Goal: Information Seeking & Learning: Learn about a topic

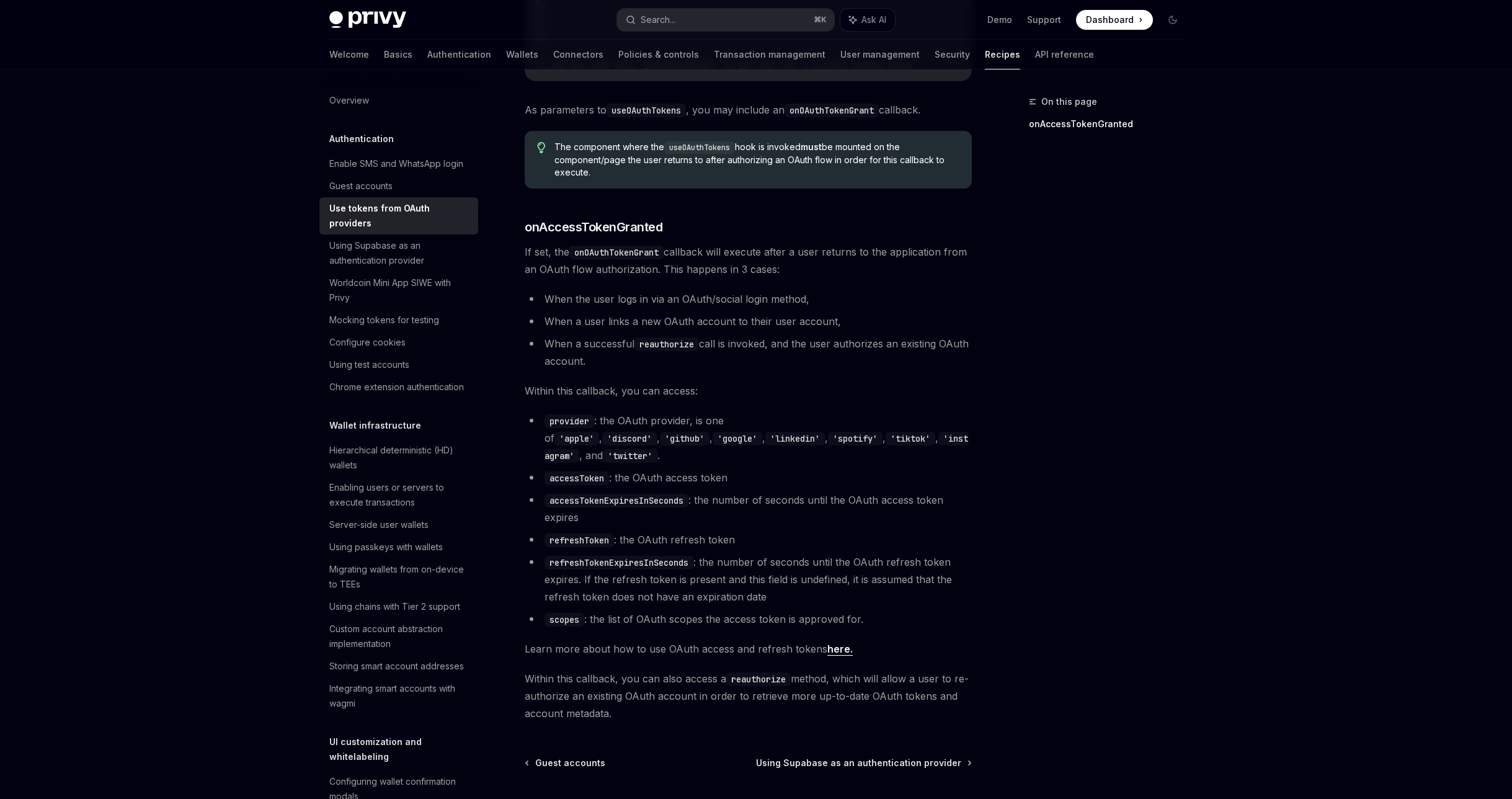
scroll to position [529, 0]
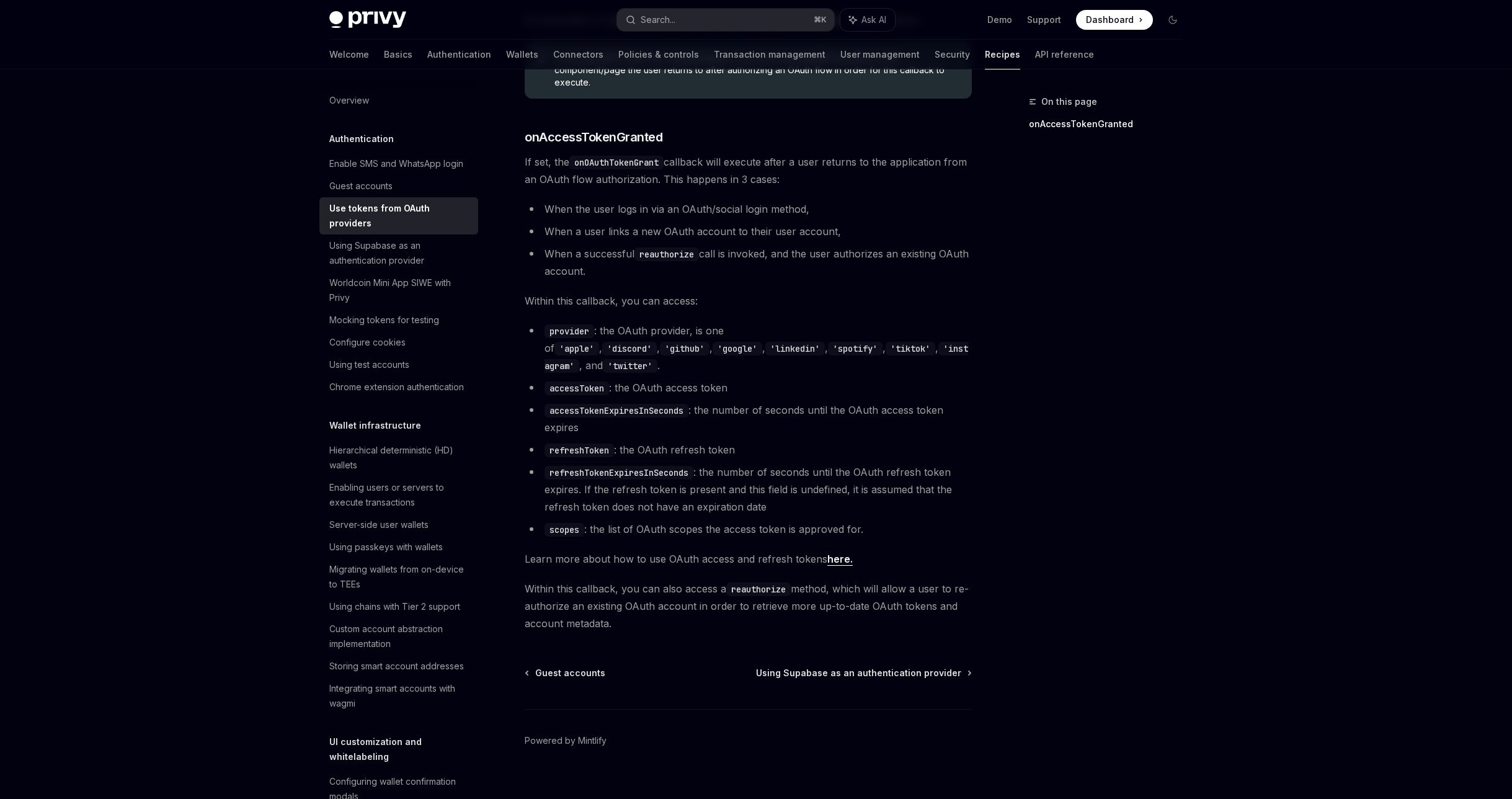
click at [752, 583] on code "reauthorize" at bounding box center [758, 589] width 65 height 14
click at [764, 583] on code "reauthorize" at bounding box center [758, 589] width 65 height 14
click at [698, 18] on button "Search... ⌘ K" at bounding box center [726, 20] width 217 height 22
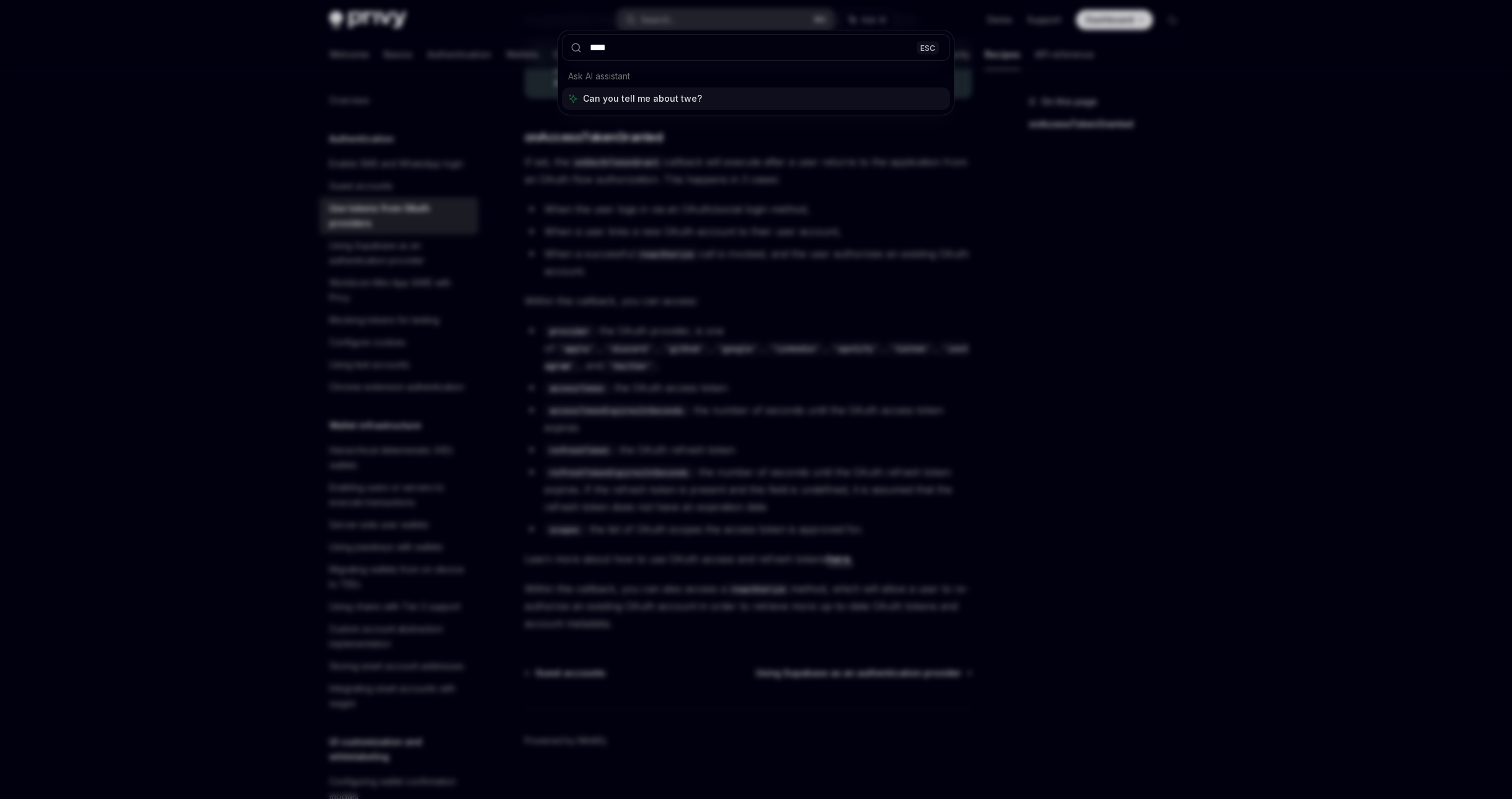
type input "*****"
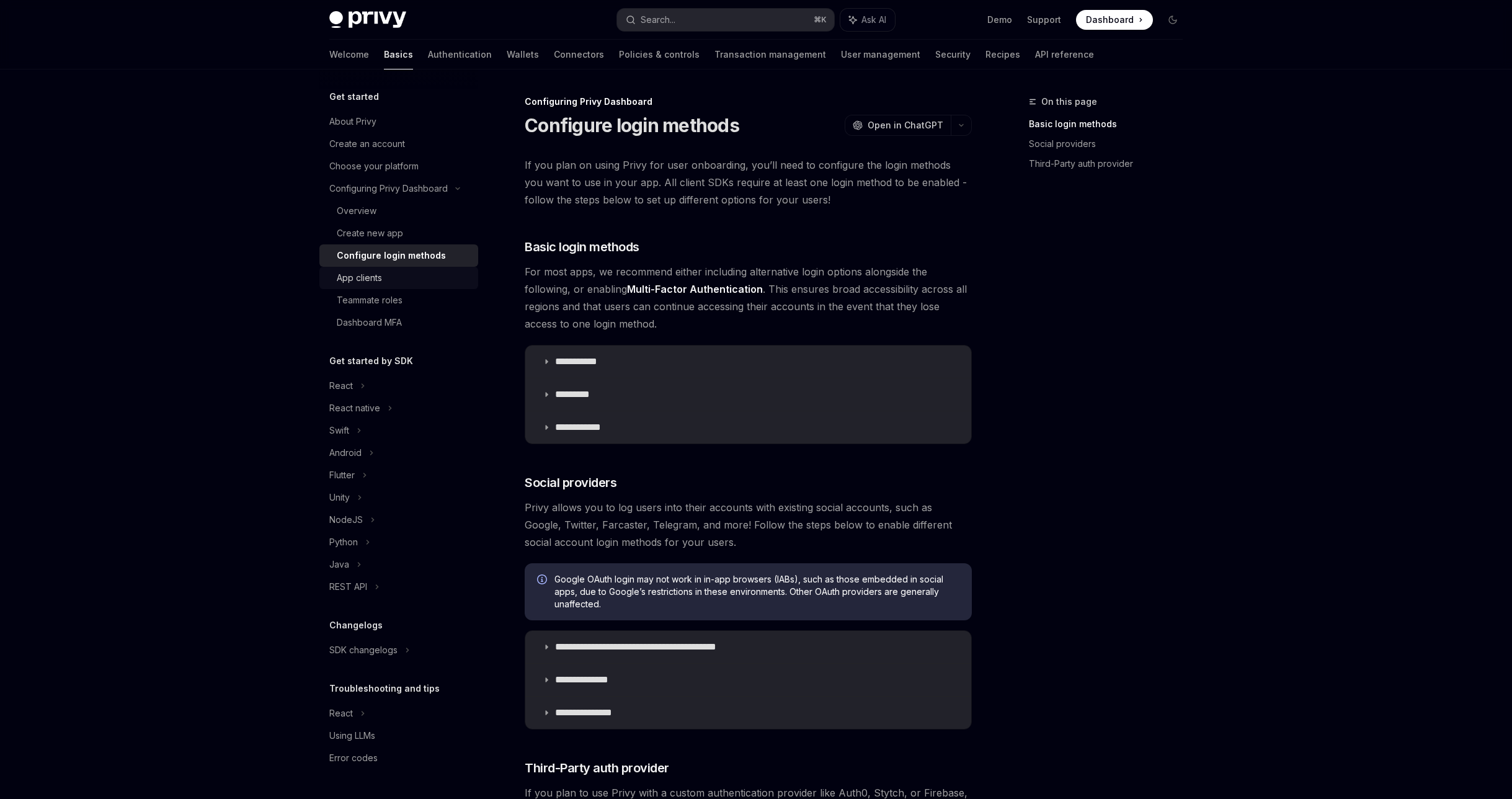
click at [428, 276] on div "App clients" at bounding box center [404, 278] width 134 height 15
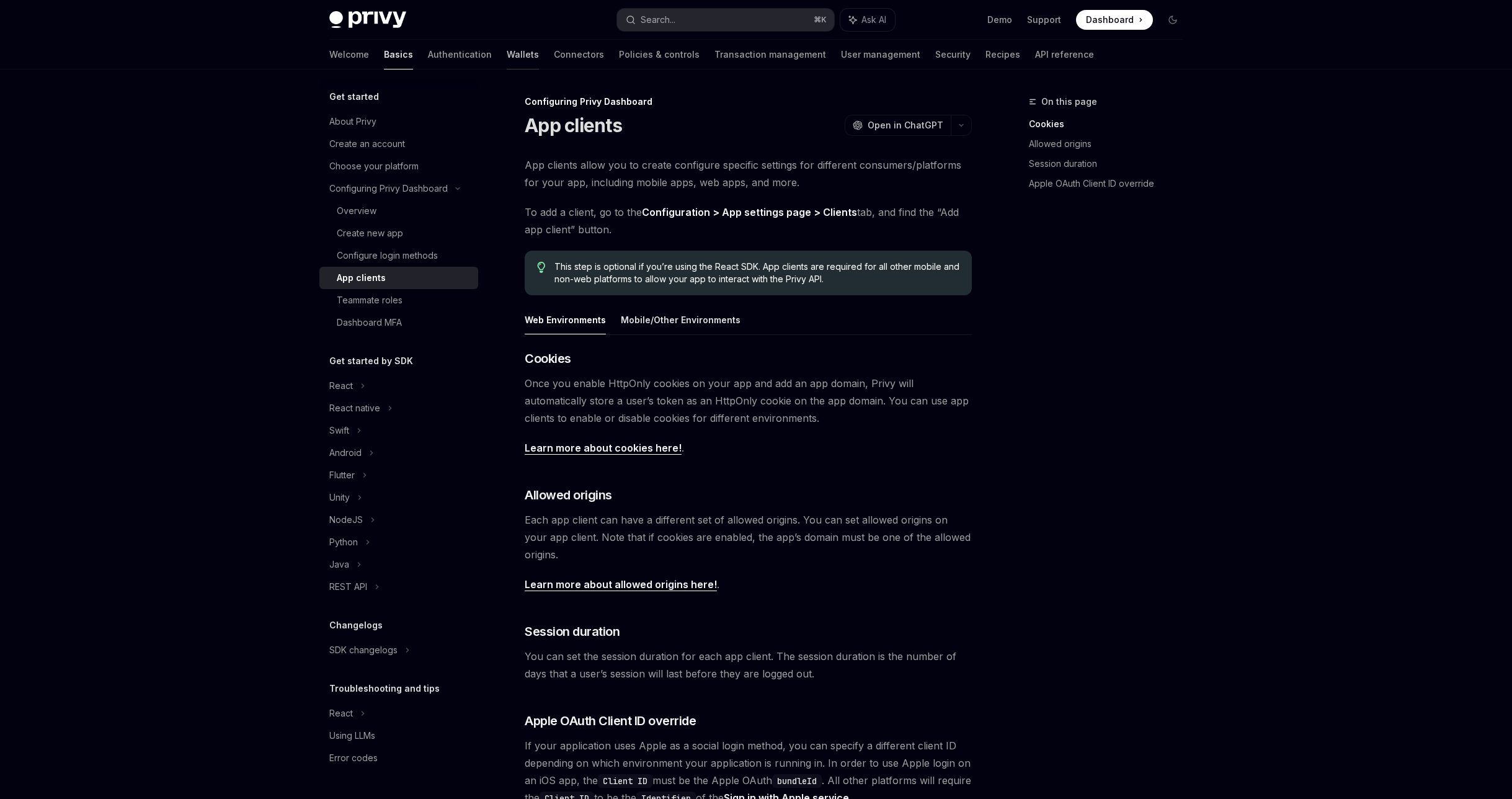
click at [507, 45] on link "Wallets" at bounding box center [522, 54] width 32 height 30
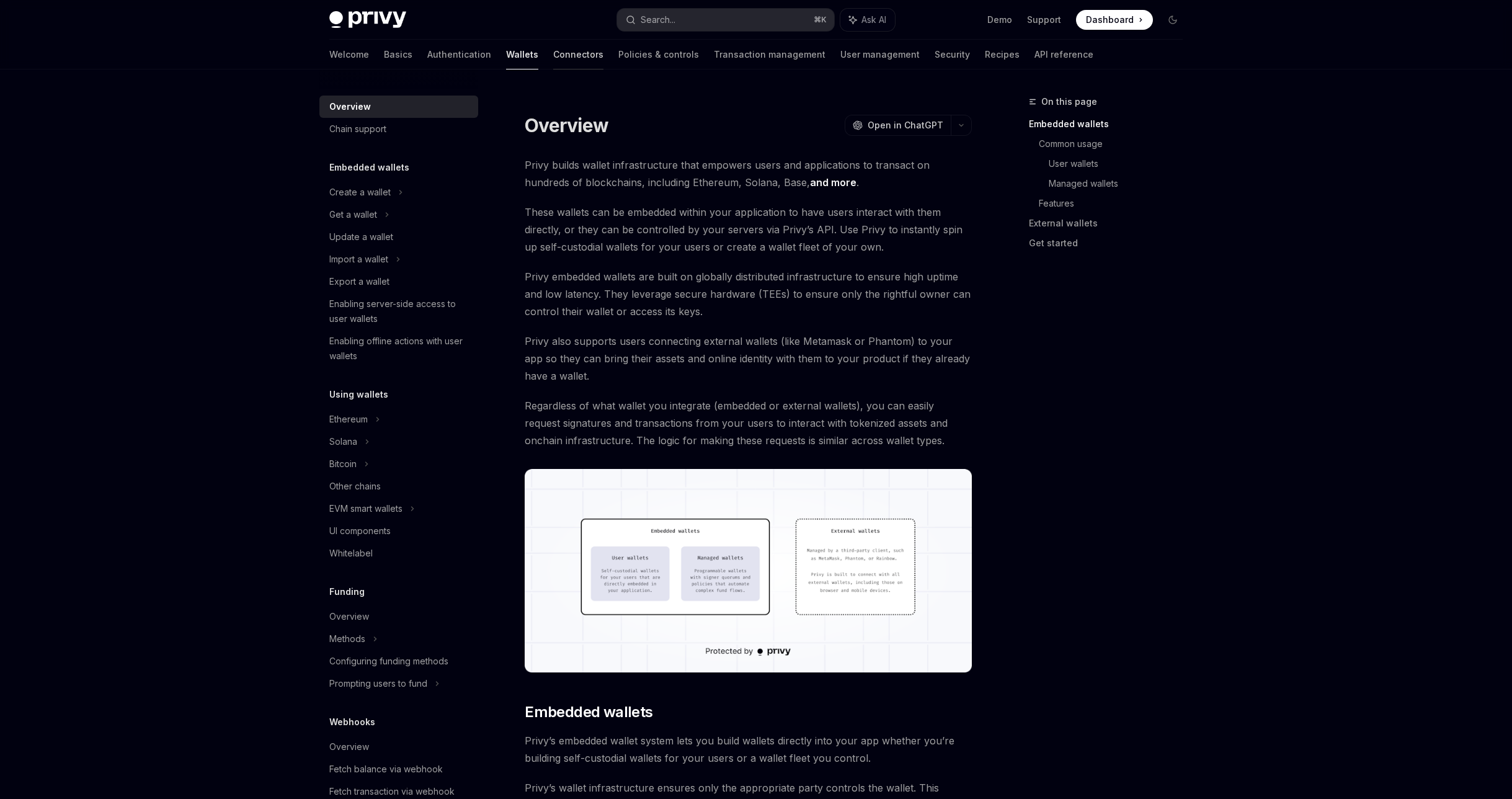
click at [553, 50] on link "Connectors" at bounding box center [578, 54] width 50 height 30
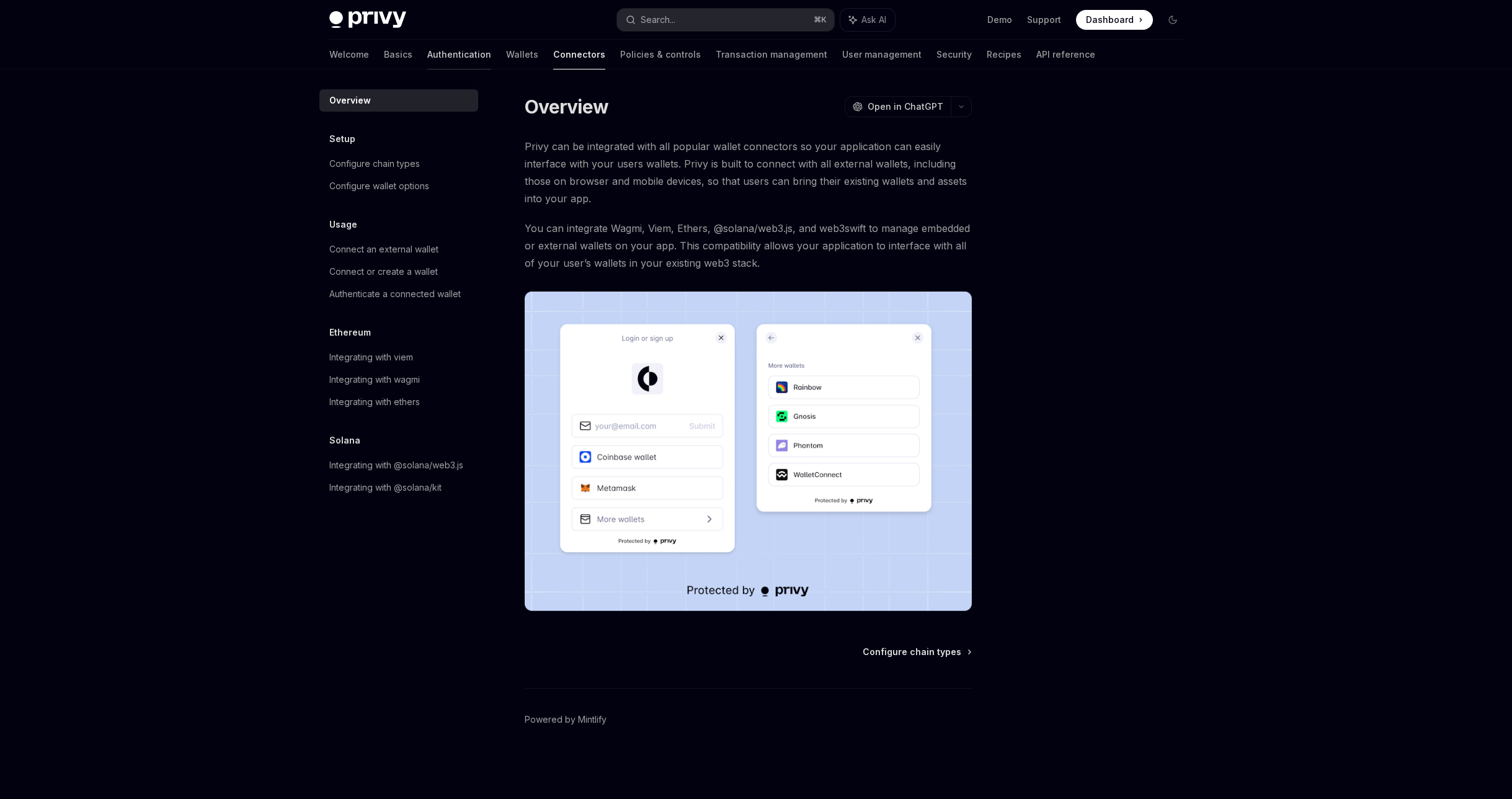
click at [427, 48] on link "Authentication" at bounding box center [459, 54] width 64 height 30
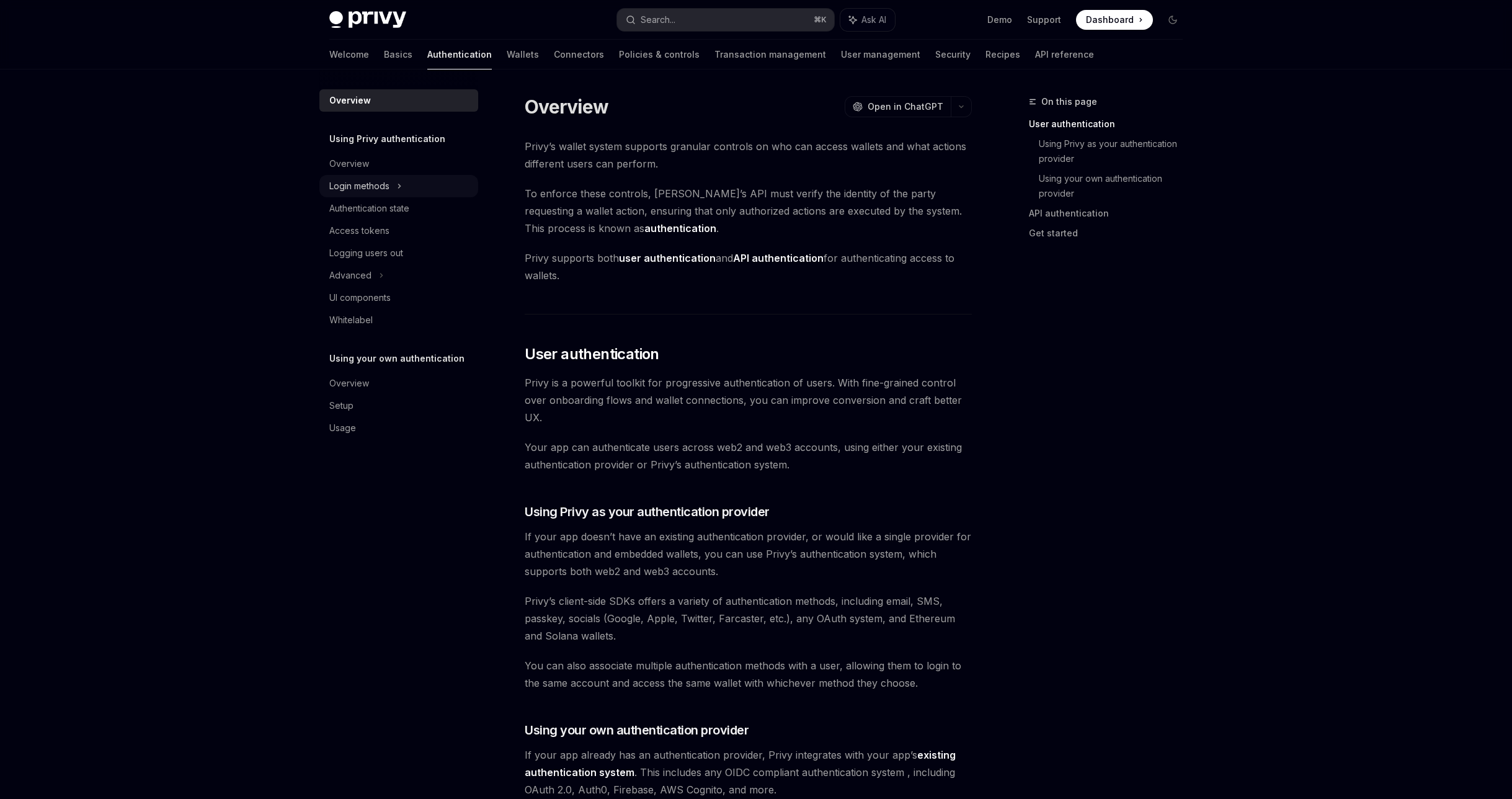
click at [377, 188] on div "Login methods" at bounding box center [360, 186] width 60 height 15
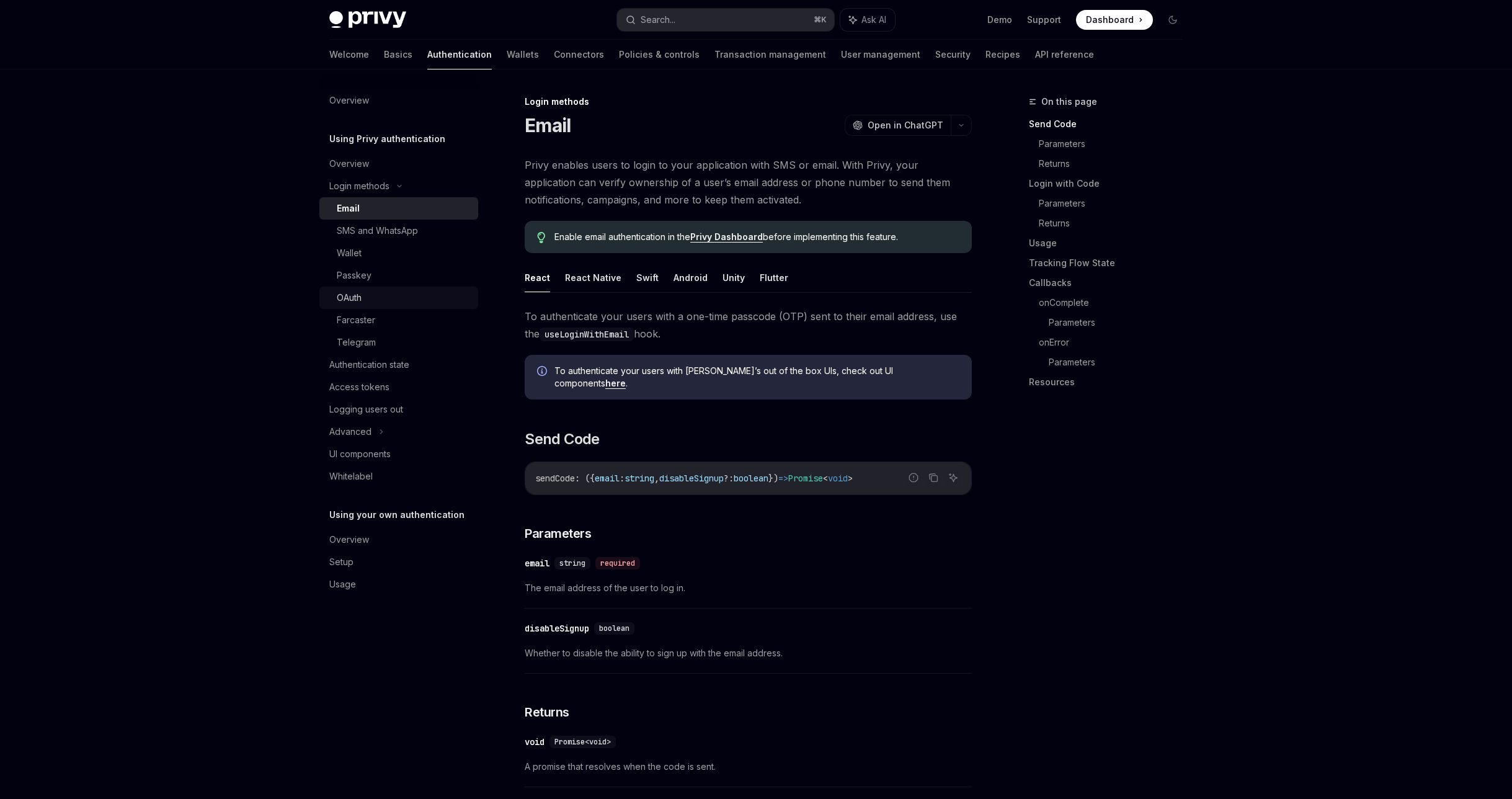
click at [372, 293] on div "OAuth" at bounding box center [404, 298] width 134 height 15
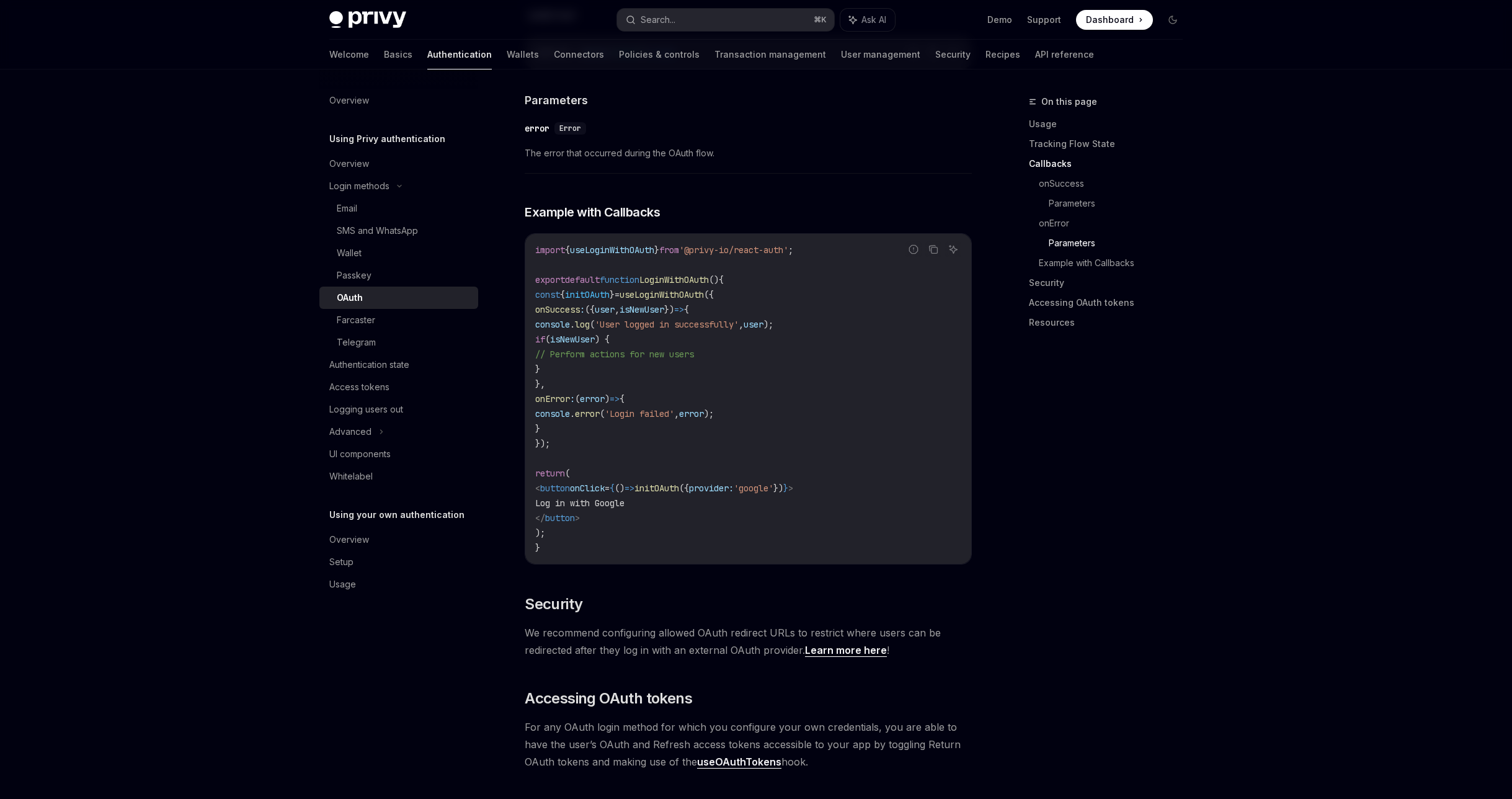
scroll to position [2148, 0]
click at [697, 756] on link "useOAuthTokens" at bounding box center [739, 762] width 84 height 13
type textarea "*"
